Goal: Information Seeking & Learning: Learn about a topic

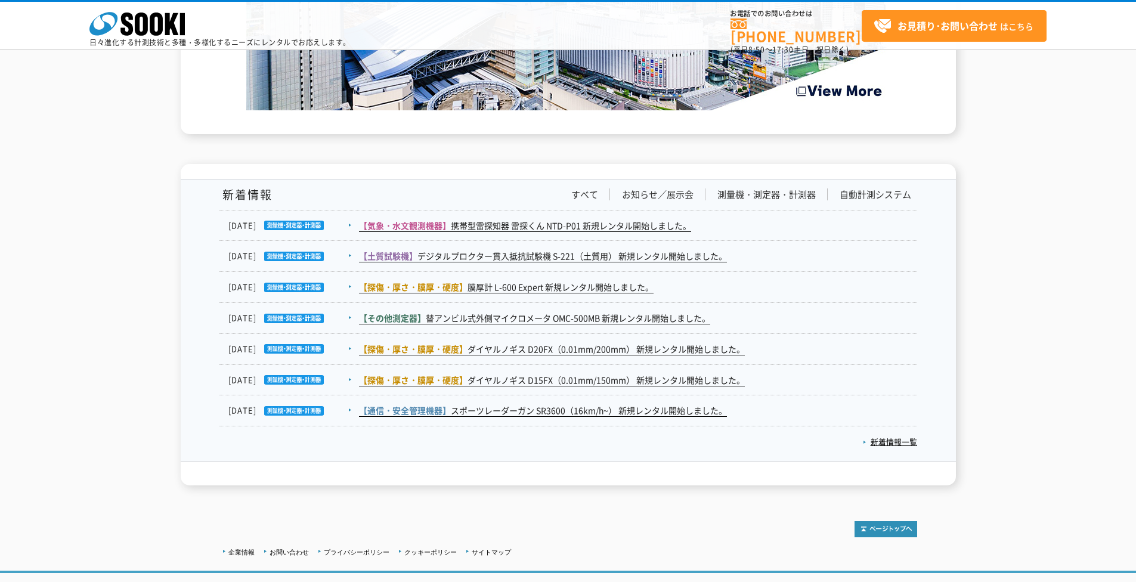
scroll to position [1918, 0]
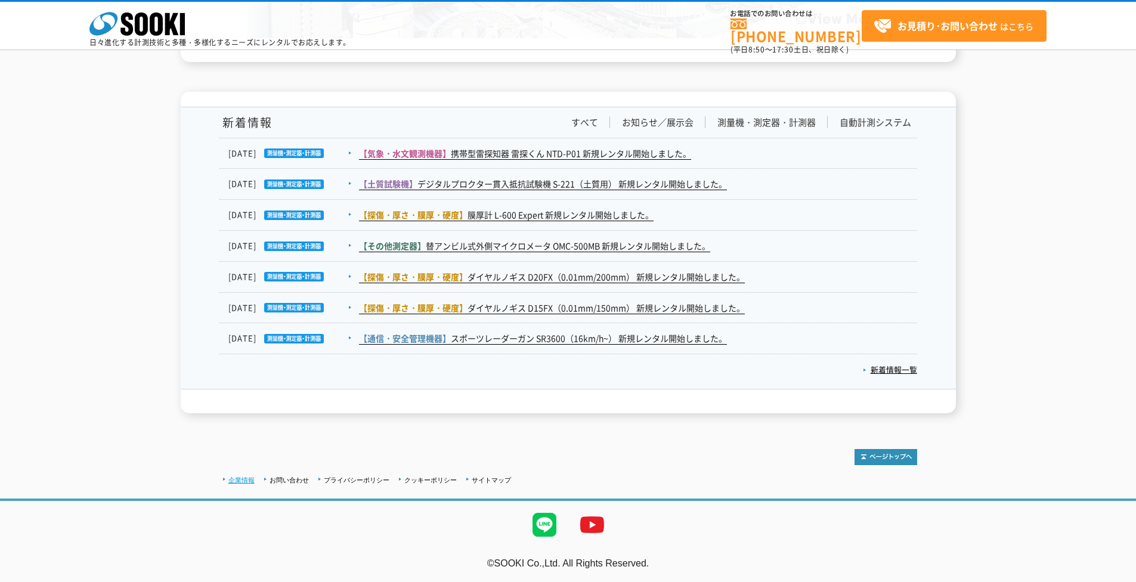
click at [241, 408] on link "企業情報" at bounding box center [241, 479] width 26 height 7
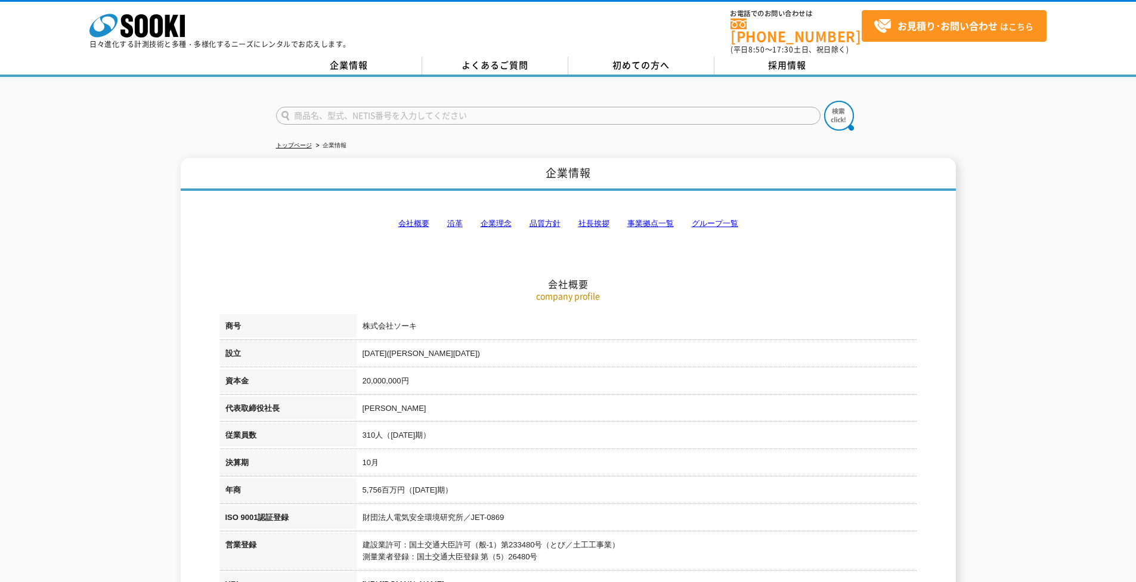
click at [603, 219] on link "社長挨拶" at bounding box center [593, 223] width 31 height 9
click at [721, 219] on link "グループ一覧" at bounding box center [715, 223] width 46 height 9
click at [715, 219] on link "グループ一覧" at bounding box center [715, 223] width 46 height 9
drag, startPoint x: 500, startPoint y: 216, endPoint x: 492, endPoint y: 216, distance: 7.2
click at [500, 219] on link "企業理念" at bounding box center [495, 223] width 31 height 9
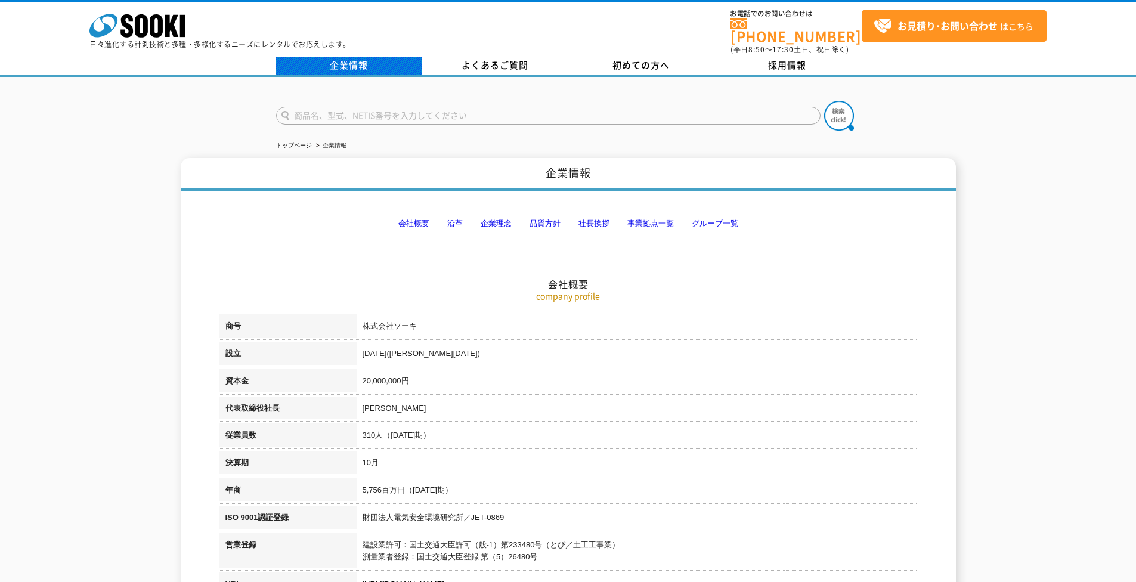
click at [354, 58] on link "企業情報" at bounding box center [349, 66] width 146 height 18
click at [160, 38] on link "株式会社 ソーキ" at bounding box center [136, 34] width 95 height 11
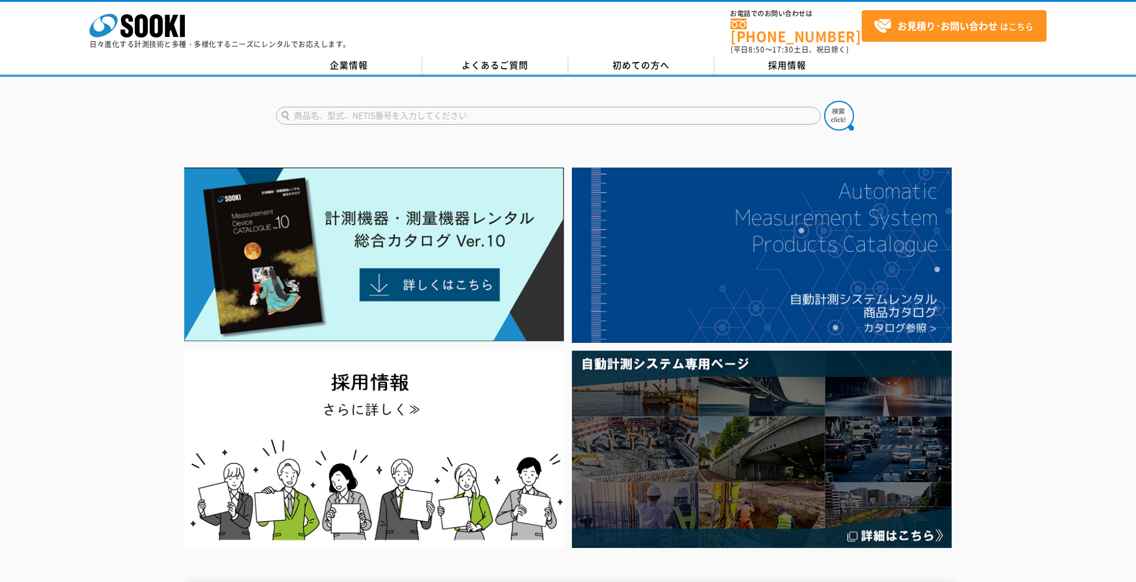
click at [1047, 351] on div at bounding box center [568, 357] width 1136 height 388
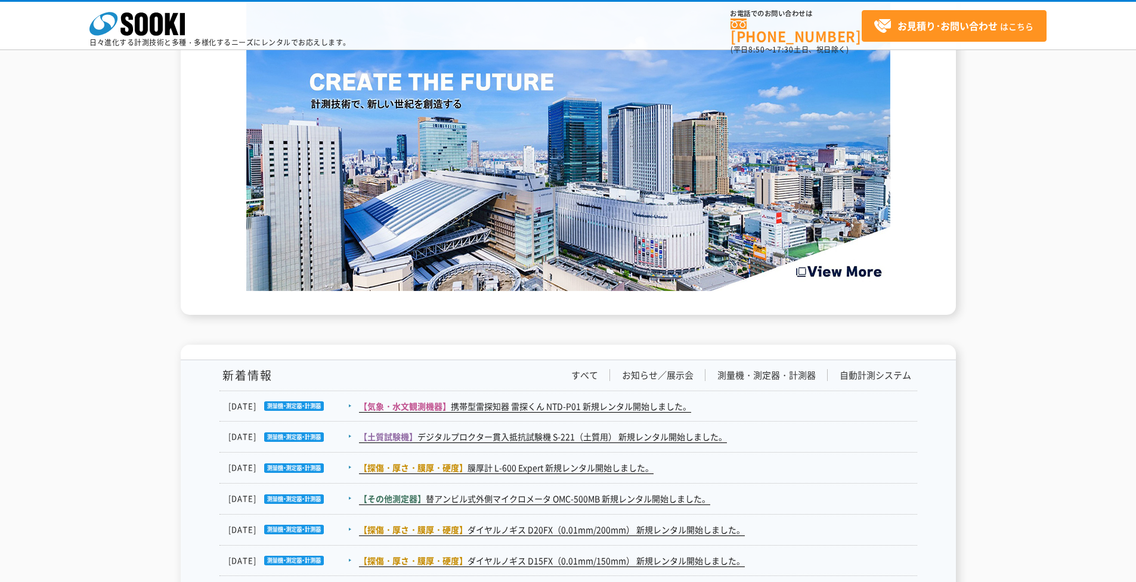
scroll to position [1888, 0]
